Goal: Information Seeking & Learning: Learn about a topic

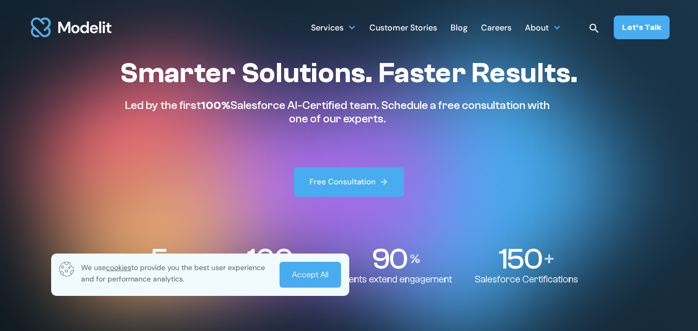
click at [321, 269] on link "Accept All" at bounding box center [310, 275] width 61 height 26
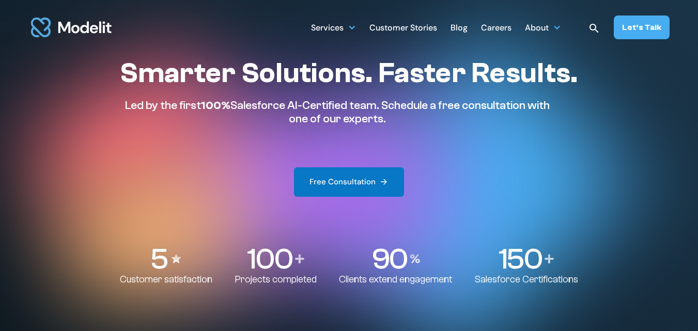
click at [343, 179] on div "Free Consultation" at bounding box center [343, 182] width 66 height 11
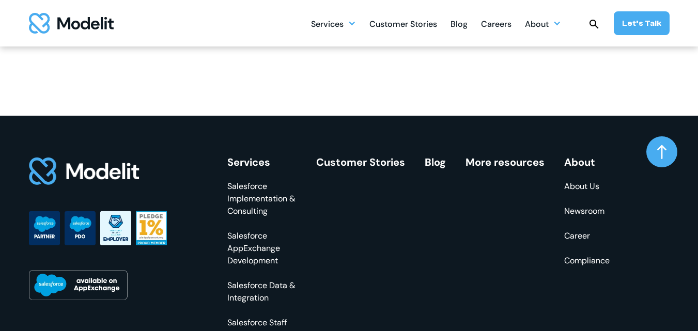
scroll to position [414, 0]
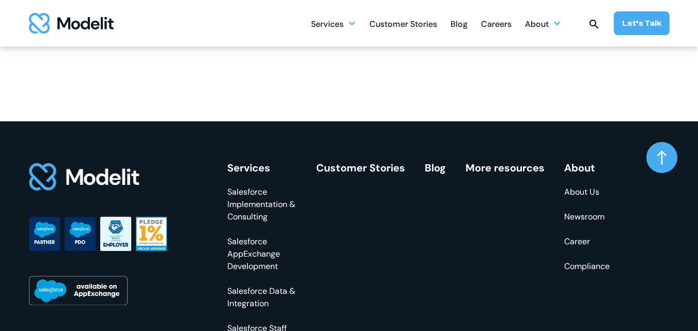
click at [432, 161] on link "Blog" at bounding box center [435, 167] width 21 height 13
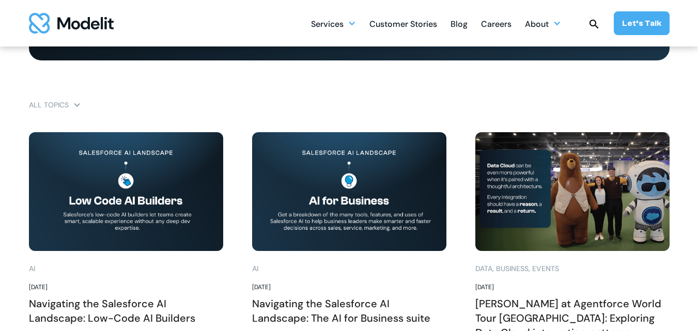
scroll to position [728, 0]
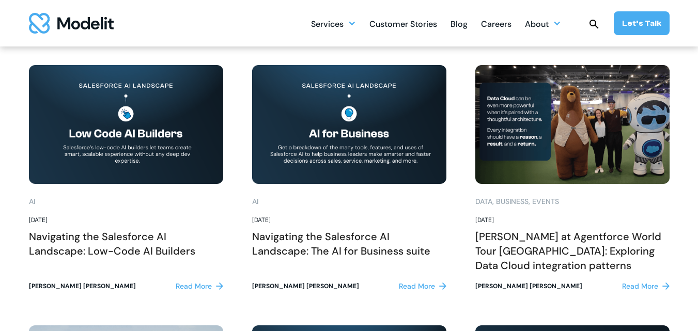
click at [644, 284] on div "Read More" at bounding box center [640, 286] width 36 height 11
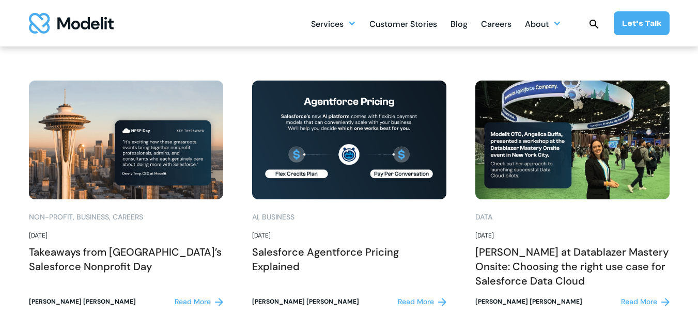
scroll to position [1817, 0]
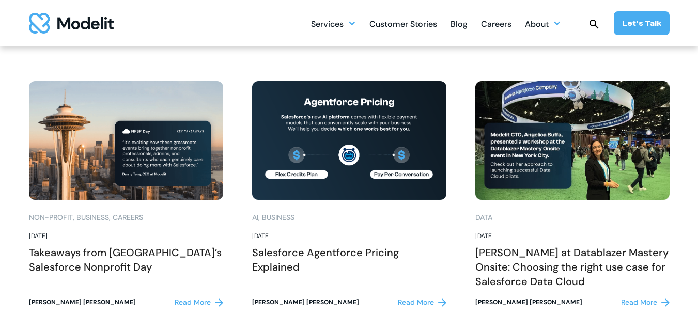
click at [633, 297] on div "Read More" at bounding box center [639, 302] width 36 height 11
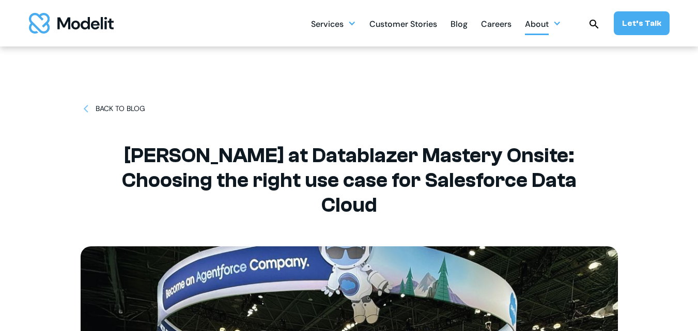
click at [549, 28] on div "About" at bounding box center [537, 25] width 24 height 20
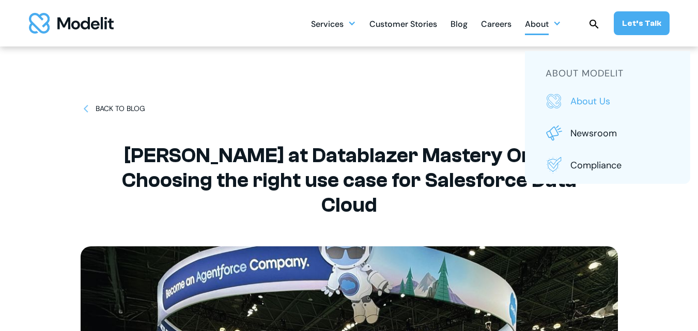
click at [595, 100] on p "About us" at bounding box center [619, 101] width 99 height 13
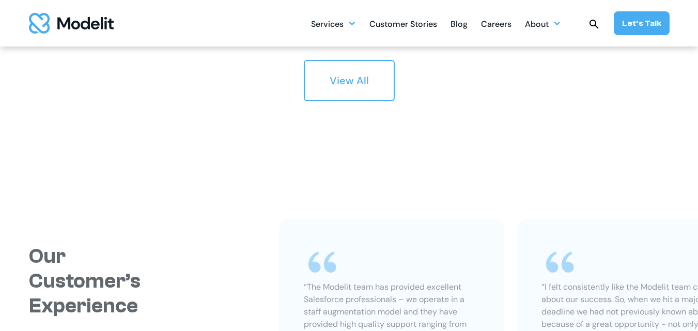
scroll to position [2159, 0]
